Goal: Use online tool/utility

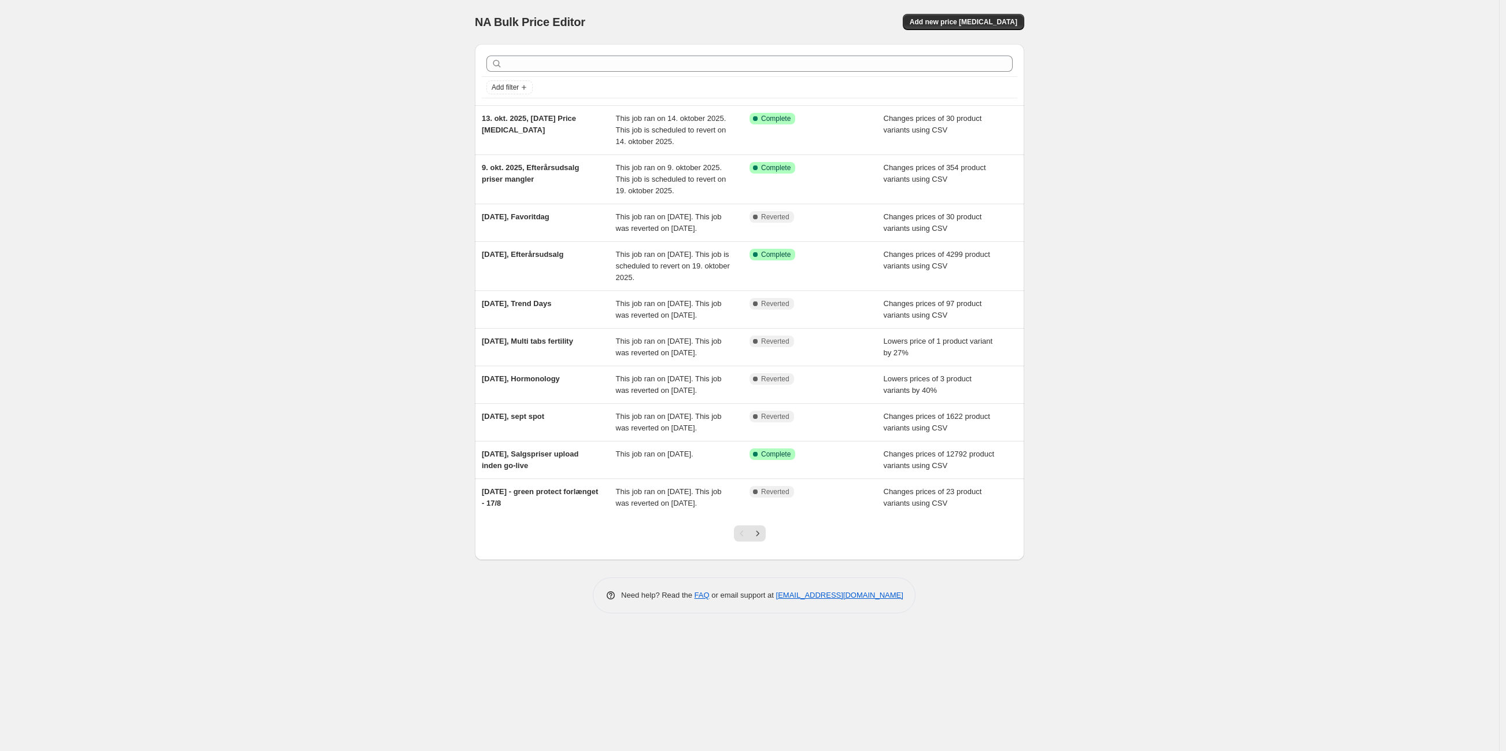
click at [183, 133] on div "NA Bulk Price Editor. This page is ready NA Bulk Price Editor Add new price [ME…" at bounding box center [749, 375] width 1499 height 751
click at [337, 395] on div "NA Bulk Price Editor. This page is ready NA Bulk Price Editor Add new price [ME…" at bounding box center [749, 375] width 1499 height 751
